Goal: Task Accomplishment & Management: Manage account settings

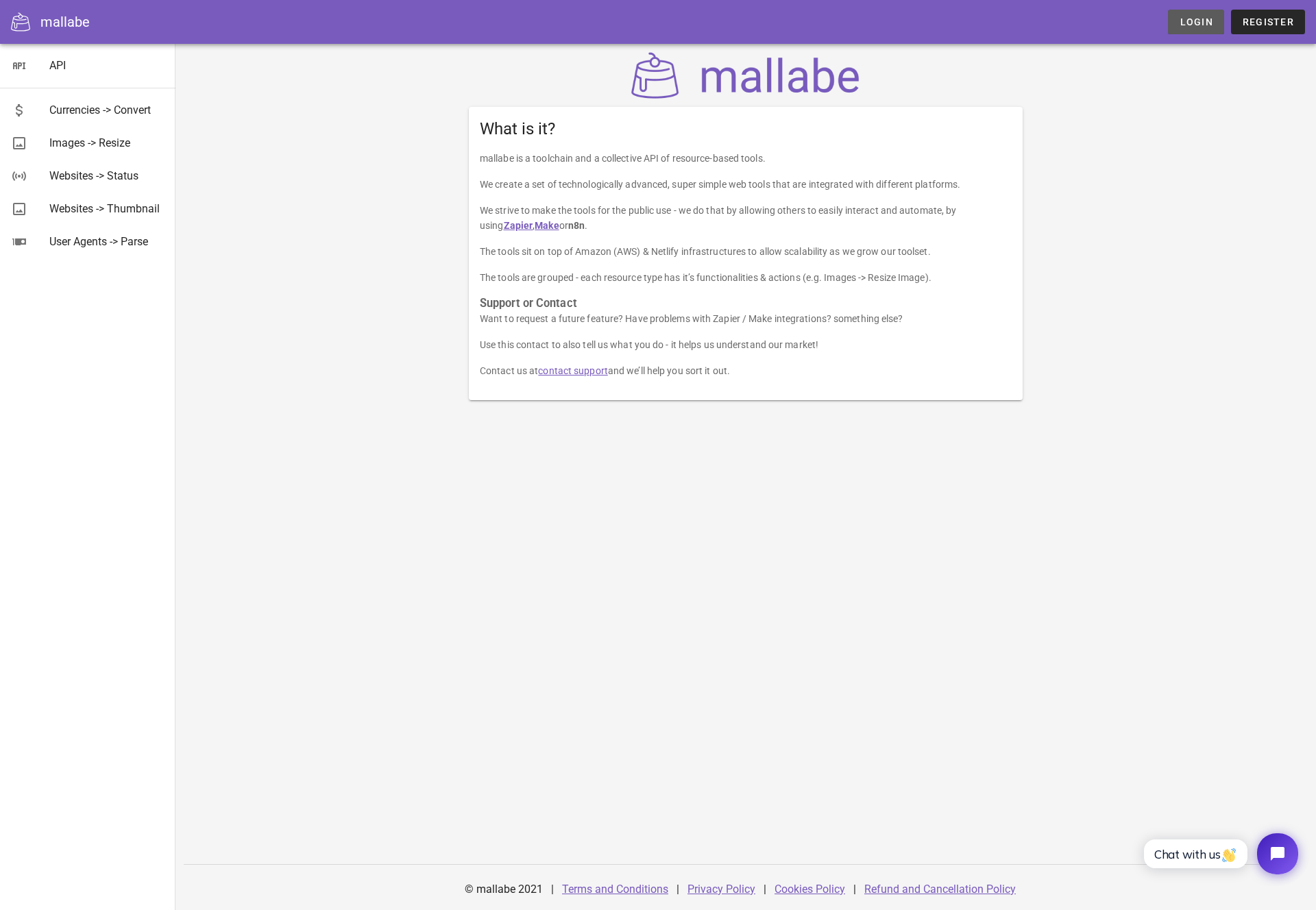
click at [1191, 20] on span "Login" at bounding box center [1195, 22] width 34 height 11
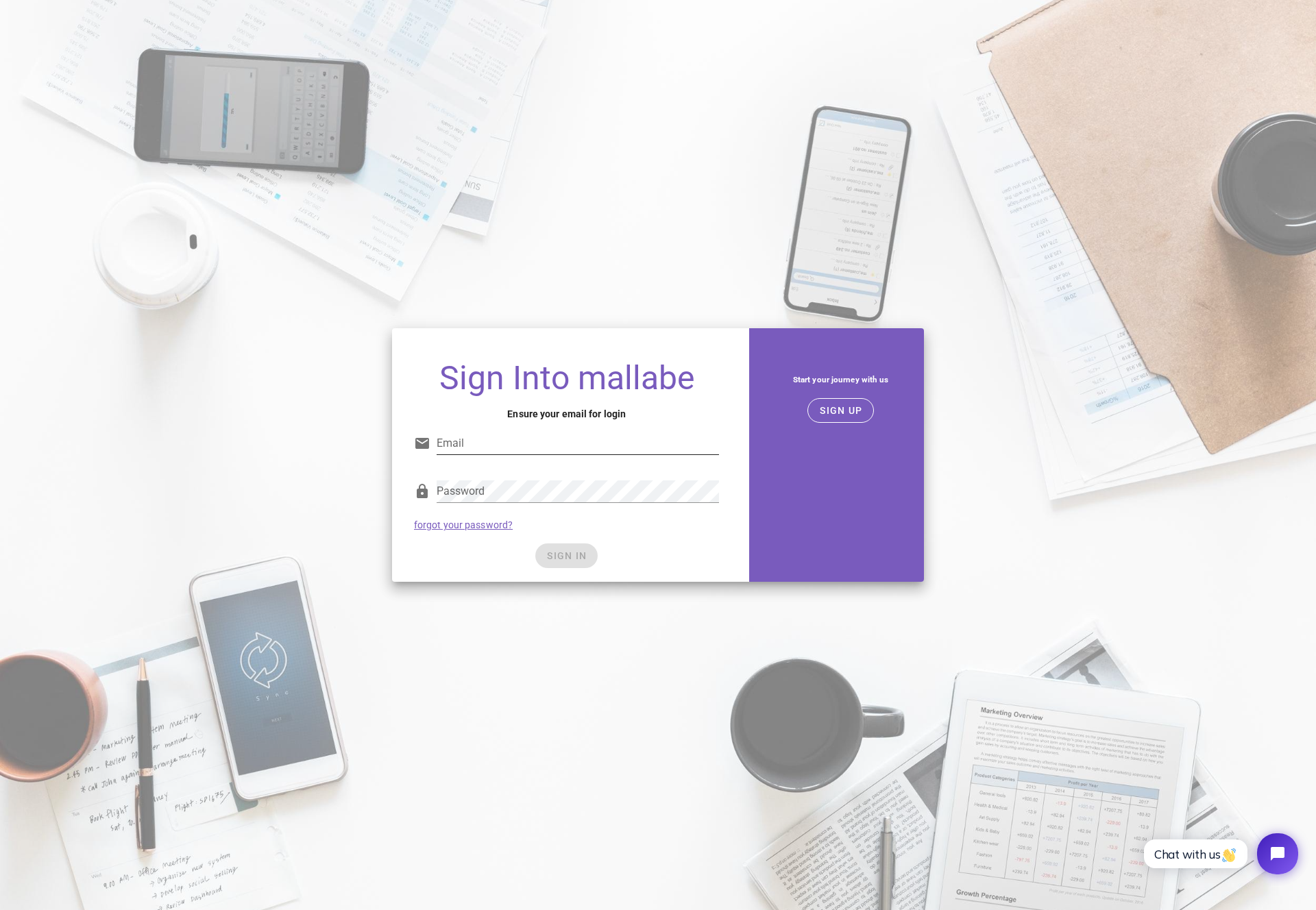
click at [579, 449] on input "Email" at bounding box center [577, 443] width 283 height 22
type input "[PERSON_NAME][EMAIL_ADDRESS][DOMAIN_NAME]"
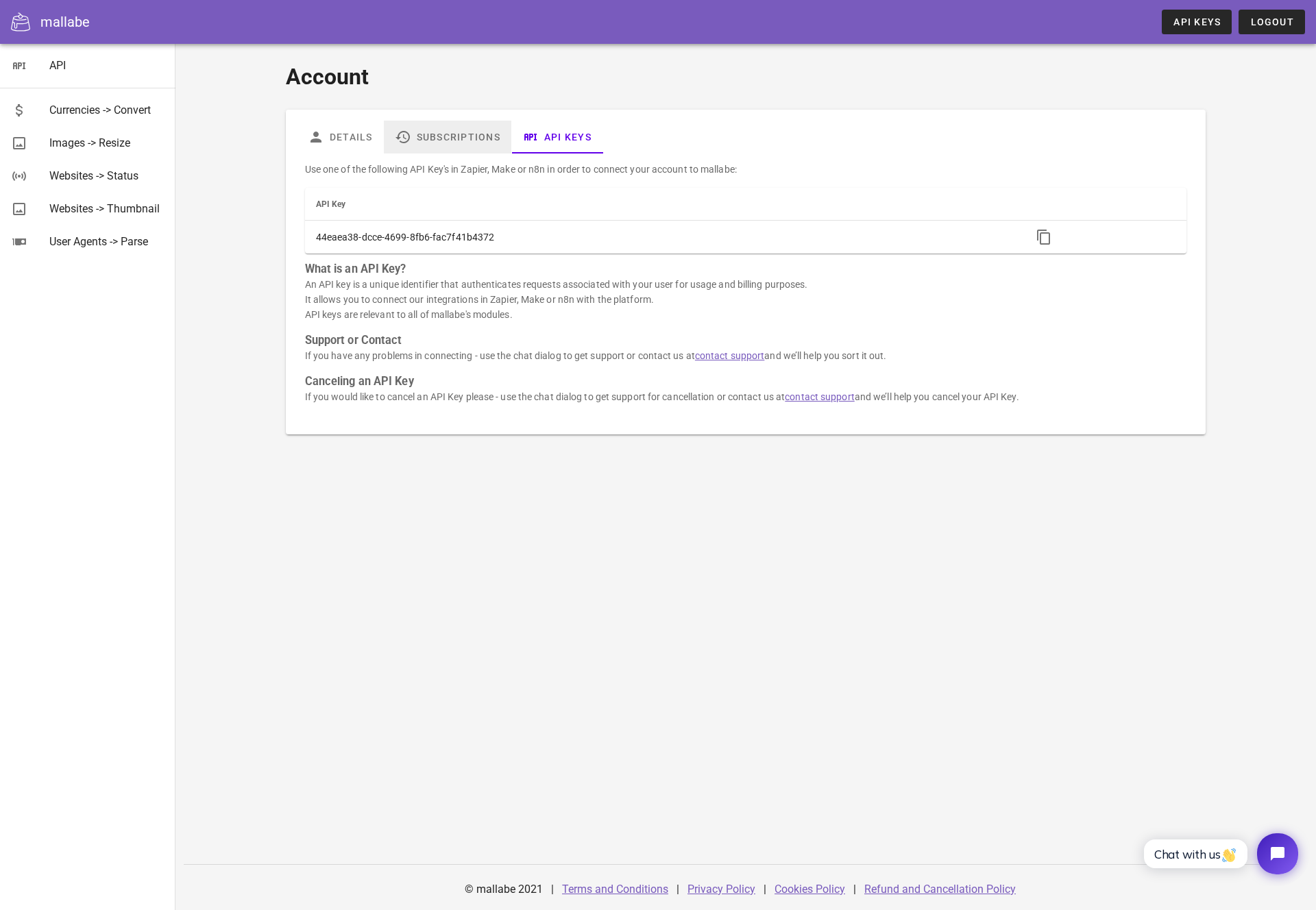
click at [420, 135] on link "Subscriptions" at bounding box center [446, 137] width 128 height 33
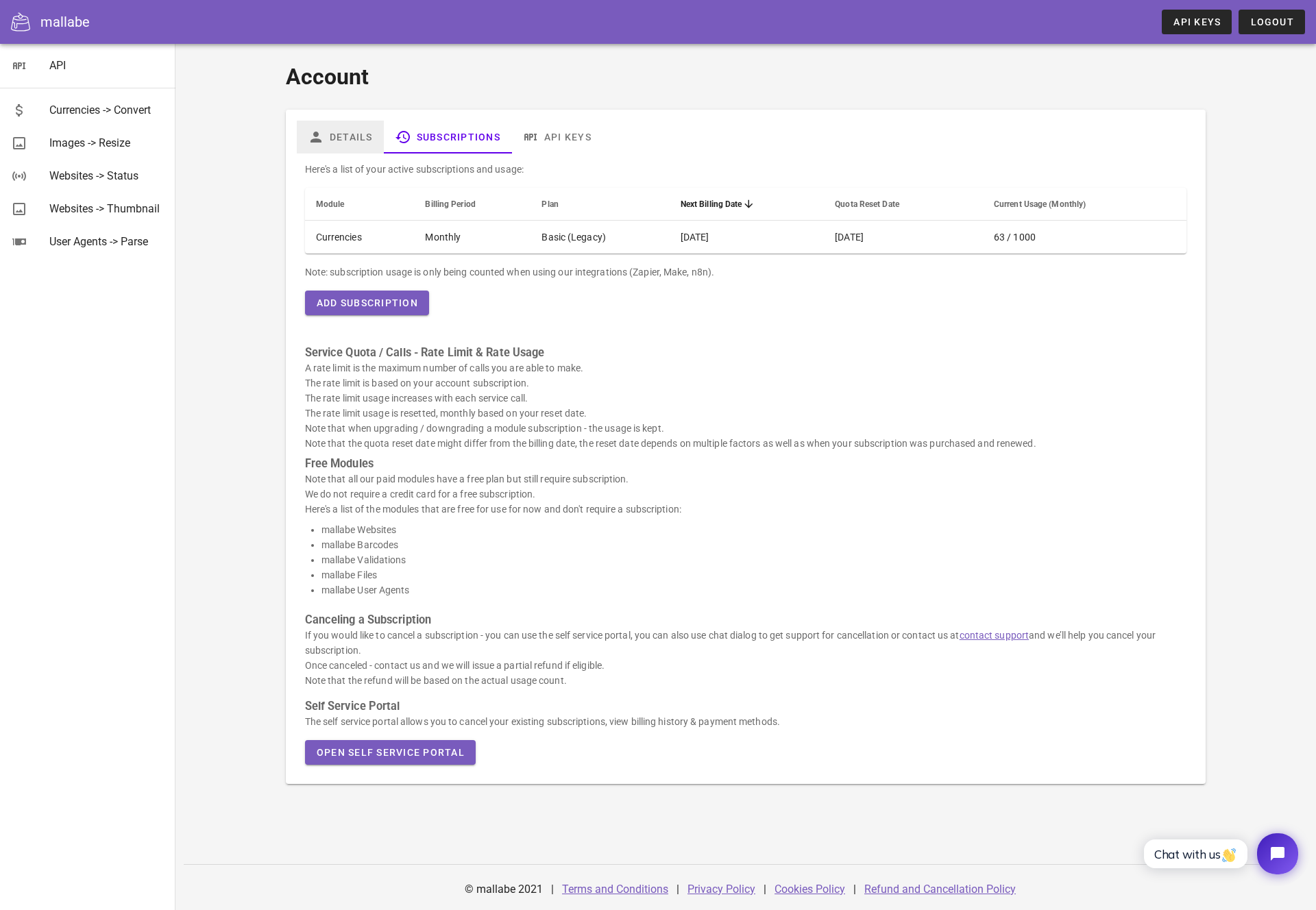
click at [354, 137] on link "Details" at bounding box center [340, 137] width 87 height 33
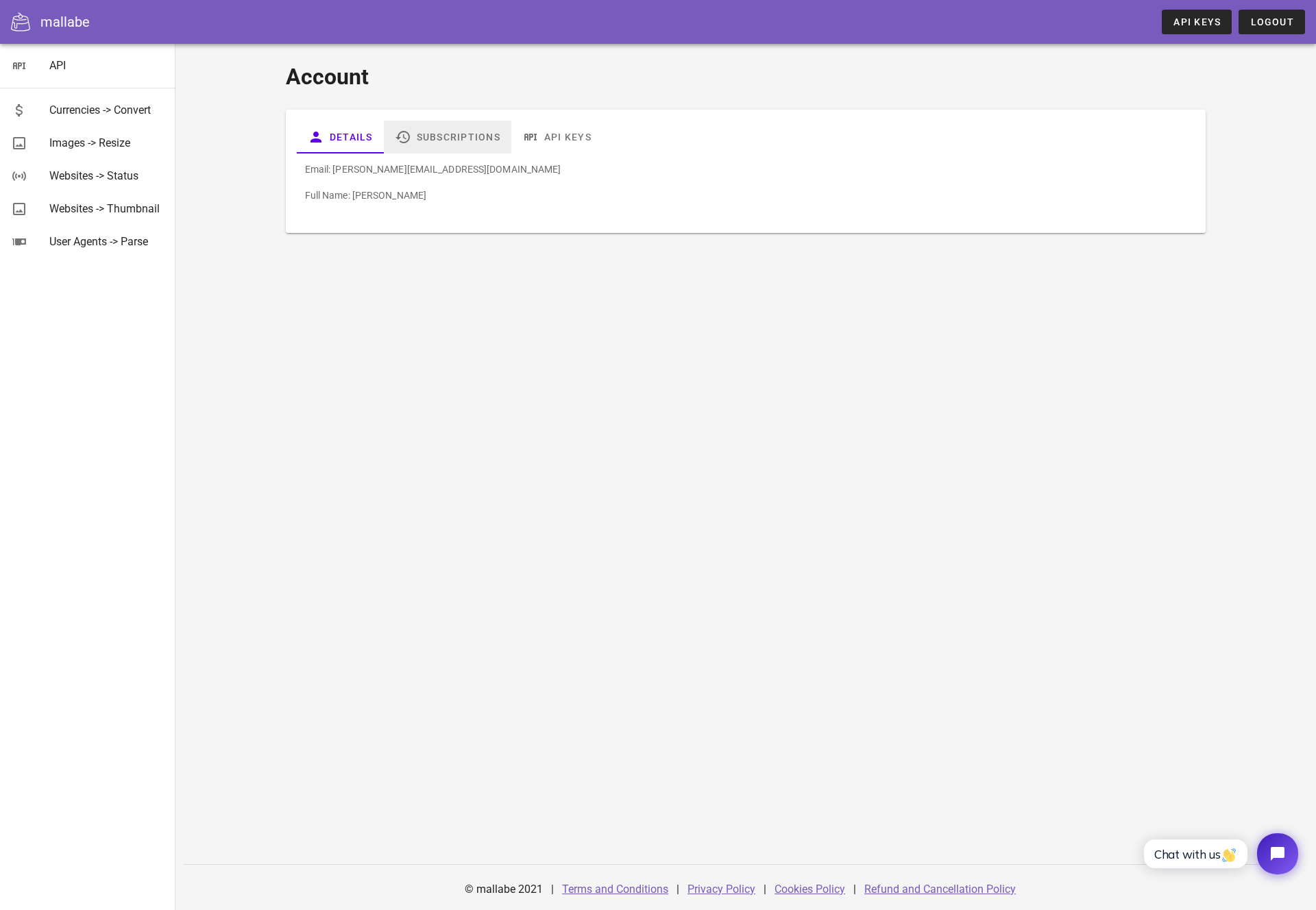
click at [422, 139] on link "Subscriptions" at bounding box center [446, 137] width 128 height 33
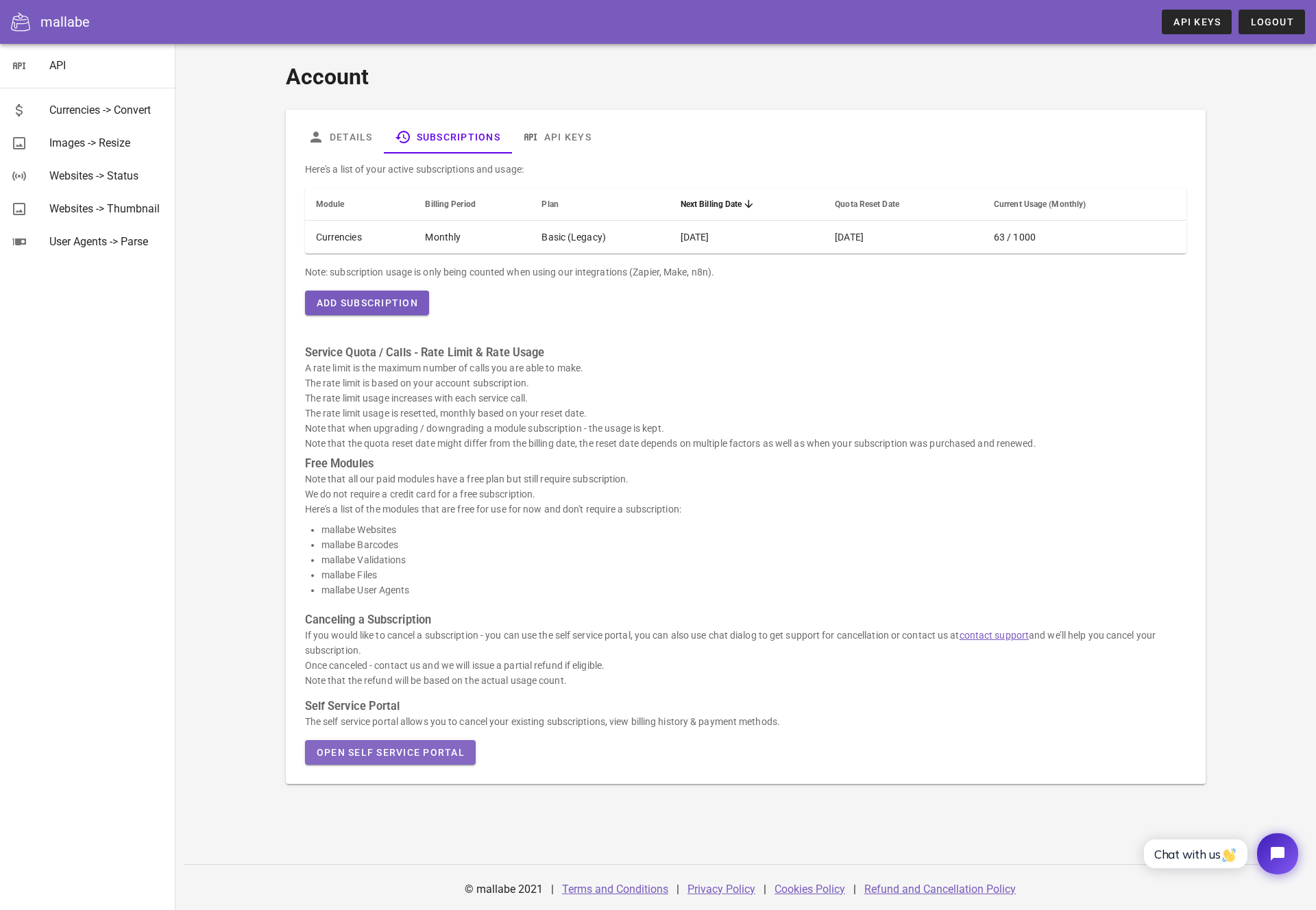
click at [373, 752] on span "Open Self Service Portal" at bounding box center [390, 753] width 149 height 11
